Goal: Transaction & Acquisition: Purchase product/service

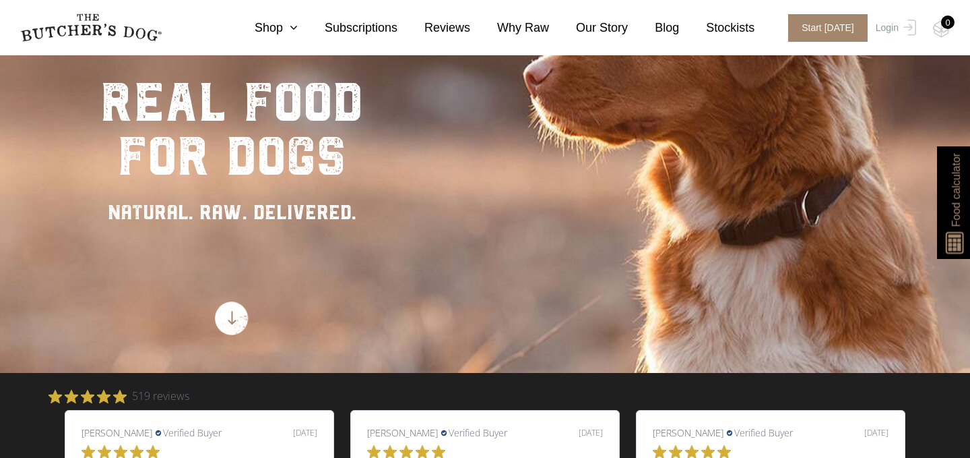
scroll to position [178, 0]
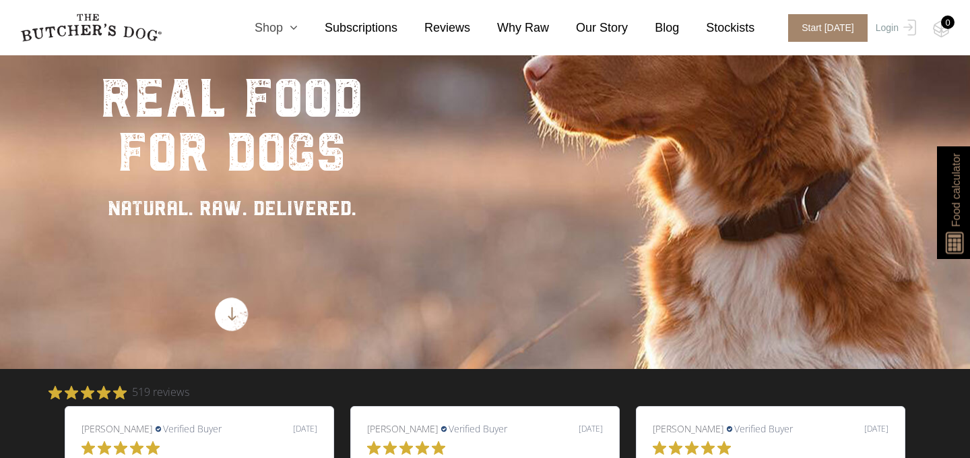
click at [297, 30] on icon at bounding box center [290, 28] width 15 height 12
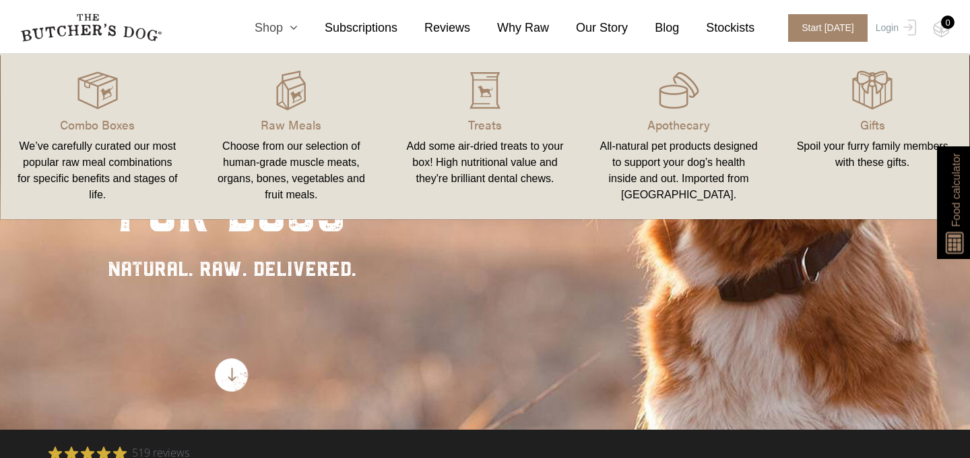
scroll to position [116, 0]
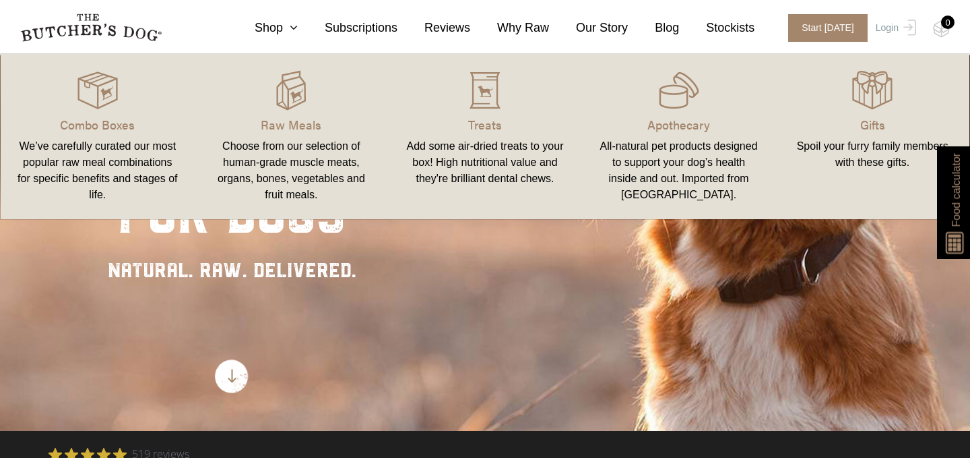
click at [110, 144] on div "We’ve carefully curated our most popular raw meal combinations for specific ben…" at bounding box center [98, 170] width 162 height 65
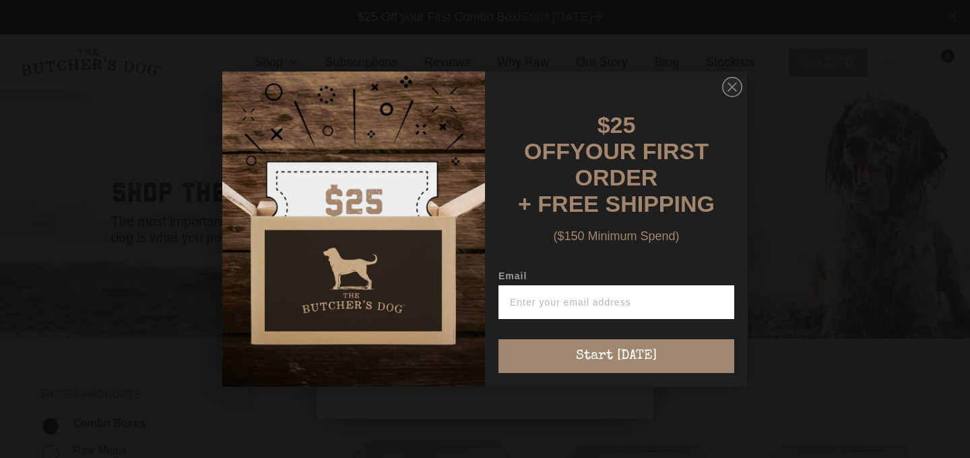
scroll to position [1, 0]
click at [727, 97] on circle "Close dialog" at bounding box center [733, 87] width 20 height 20
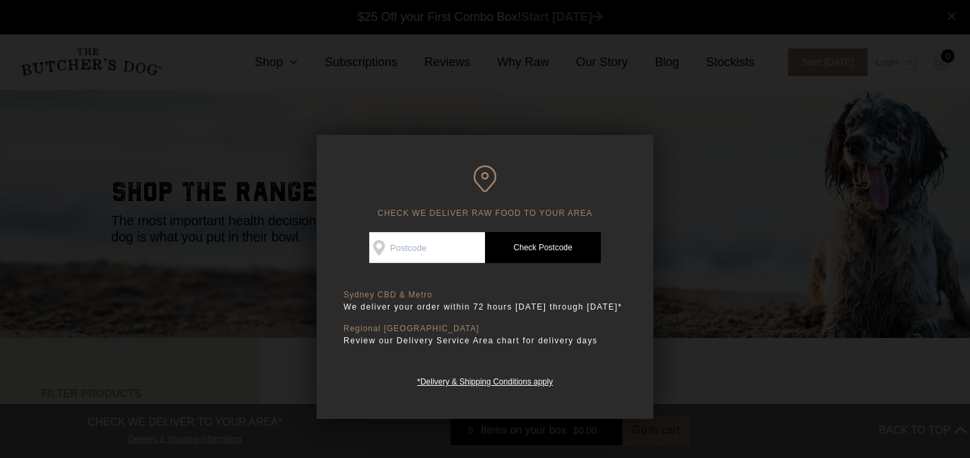
click at [259, 255] on div at bounding box center [485, 229] width 970 height 458
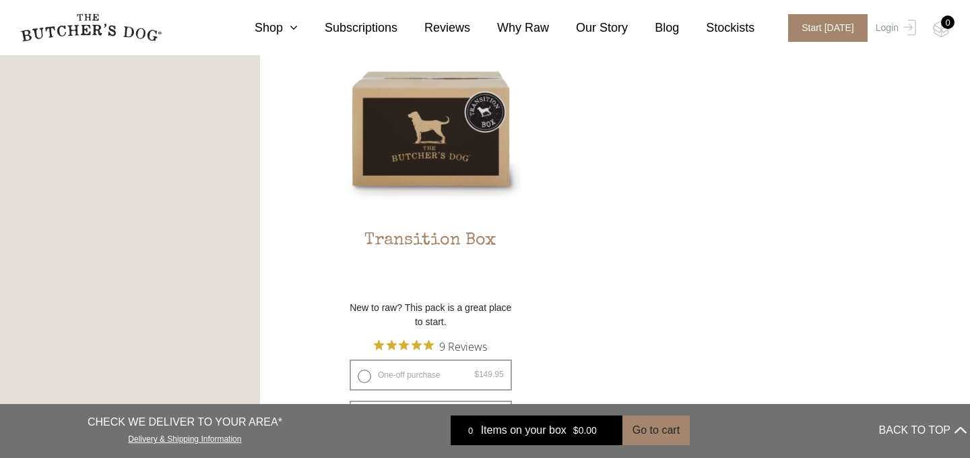
scroll to position [1274, 0]
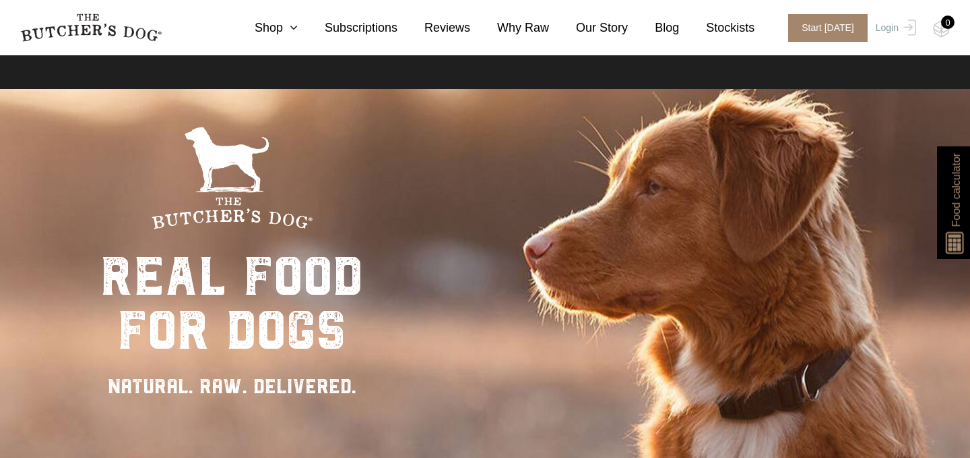
scroll to position [116, 0]
